Goal: Task Accomplishment & Management: Use online tool/utility

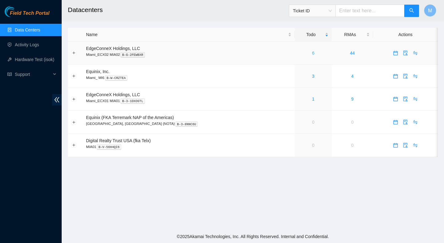
click at [312, 51] on link "6" at bounding box center [313, 53] width 2 height 5
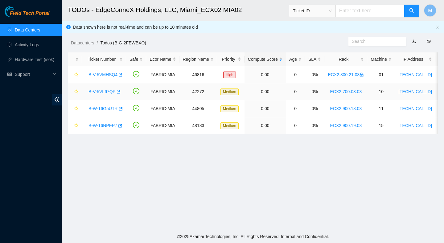
click at [104, 91] on link "B-V-5VL67QP" at bounding box center [101, 91] width 27 height 5
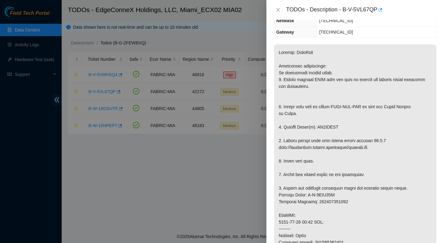
scroll to position [83, 0]
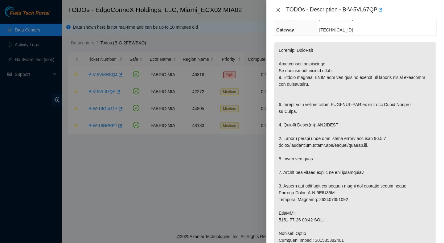
click at [277, 8] on icon "close" at bounding box center [278, 9] width 5 height 5
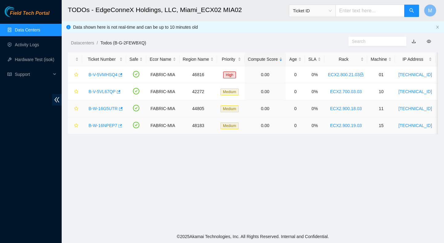
scroll to position [103, 0]
click at [93, 108] on link "B-W-16G5UTR" at bounding box center [102, 108] width 29 height 5
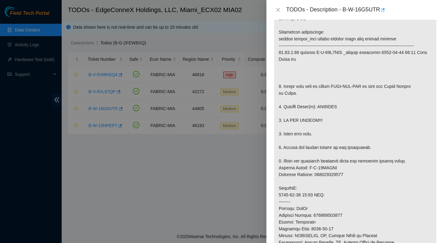
scroll to position [83, 0]
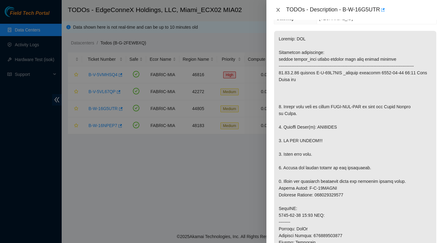
click at [276, 10] on icon "close" at bounding box center [278, 9] width 5 height 5
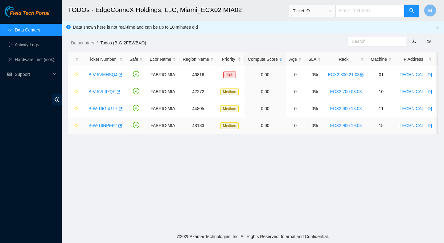
click at [104, 127] on link "B-W-16NPEP7" at bounding box center [102, 125] width 29 height 5
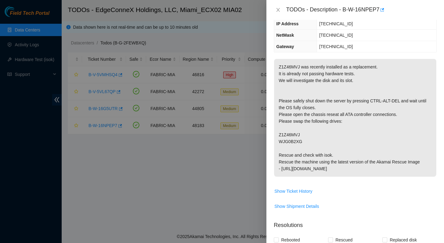
scroll to position [66, 0]
click at [277, 9] on icon "close" at bounding box center [278, 9] width 5 height 5
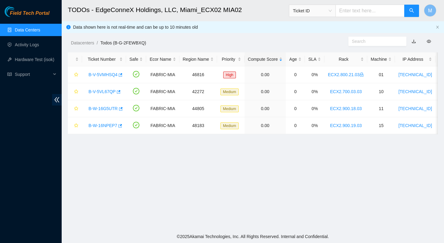
scroll to position [86, 0]
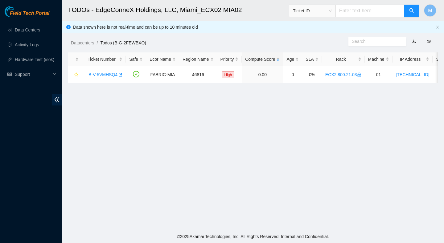
click at [371, 169] on main "TODOs - EdgeConneX Holdings, LLC, Miami_ECX02 MIA02 Ticket ID M Data shown here…" at bounding box center [253, 115] width 382 height 230
